Goal: Task Accomplishment & Management: Manage account settings

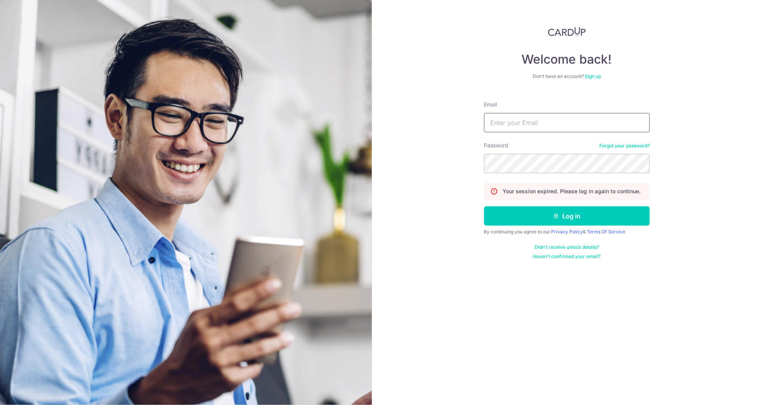
type input "jb_jess@msn.com"
click at [564, 219] on button "Log in" at bounding box center [567, 215] width 166 height 19
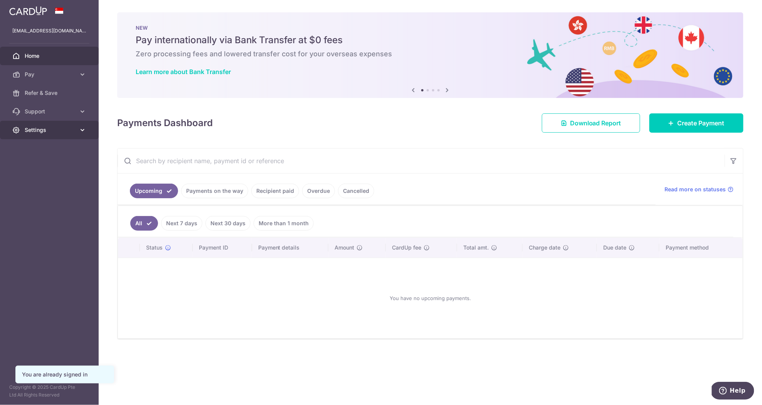
click at [73, 127] on span "Settings" at bounding box center [50, 130] width 51 height 8
click at [31, 166] on span "Logout" at bounding box center [50, 167] width 51 height 8
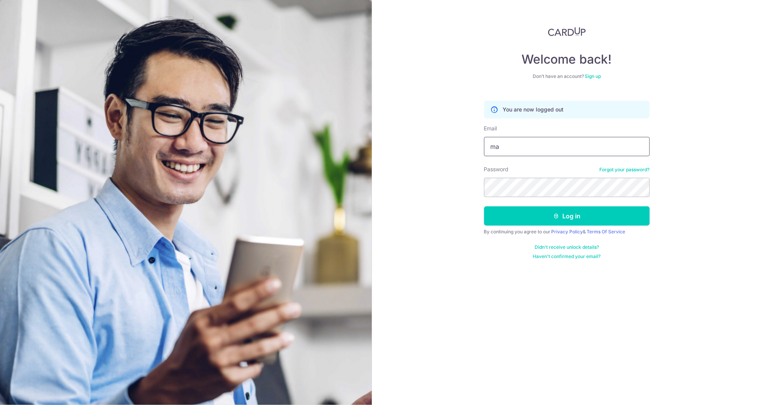
type input "management@monolabstudio.com"
click at [564, 217] on button "Log in" at bounding box center [567, 215] width 166 height 19
